Goal: Navigation & Orientation: Understand site structure

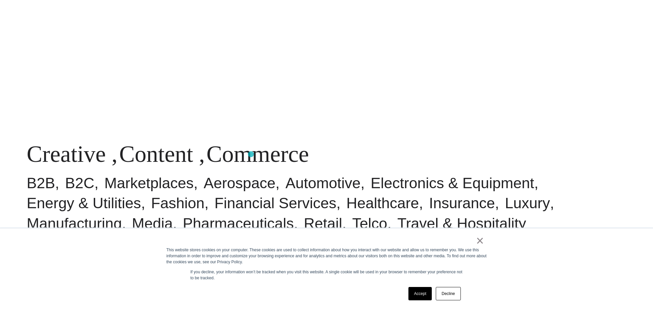
scroll to position [400, 0]
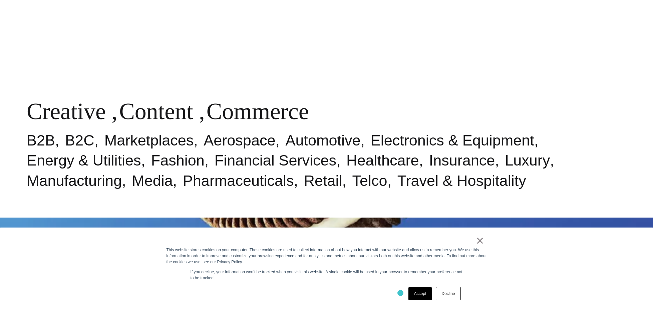
drag, startPoint x: 400, startPoint y: 293, endPoint x: 412, endPoint y: 294, distance: 11.7
click at [400, 293] on div "Accept Decline" at bounding box center [314, 293] width 296 height 17
click at [425, 295] on link "Accept" at bounding box center [420, 293] width 24 height 13
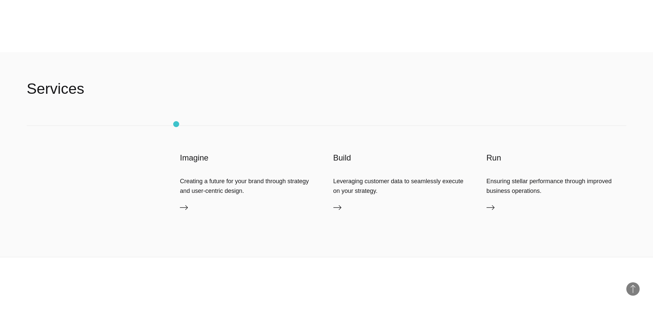
scroll to position [2102, 0]
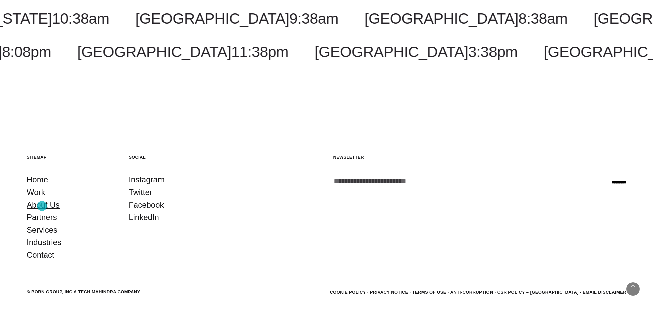
click at [42, 206] on link "About Us" at bounding box center [43, 204] width 33 height 13
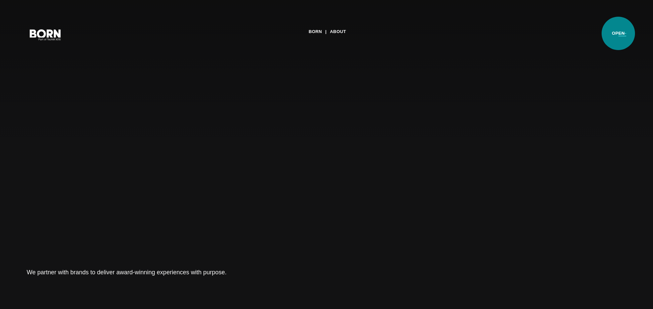
click at [618, 33] on button "Primary Menu" at bounding box center [622, 34] width 16 height 14
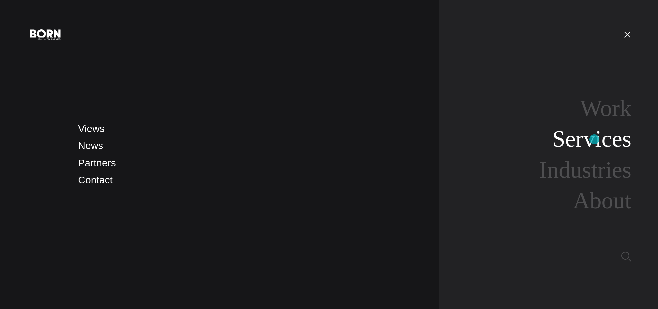
click at [594, 139] on link "Services" at bounding box center [591, 139] width 79 height 26
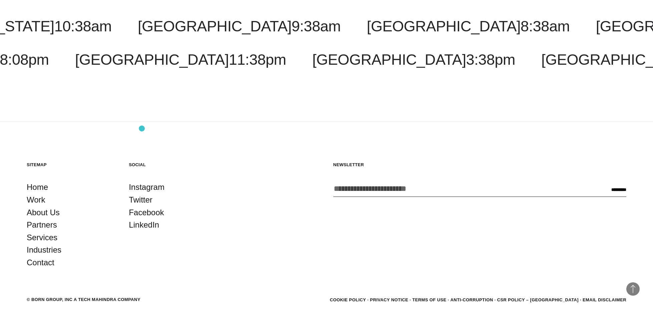
scroll to position [1395, 0]
